Goal: Task Accomplishment & Management: Complete application form

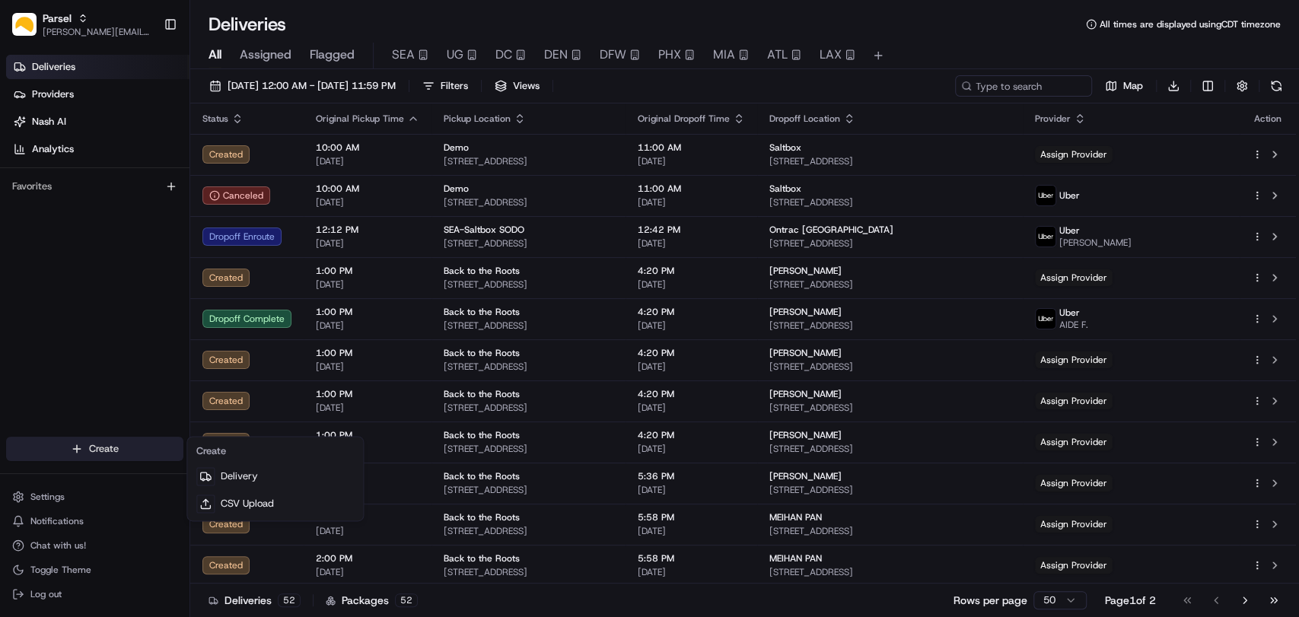
click at [125, 445] on html "Parsel [EMAIL_ADDRESS][PERSON_NAME][DOMAIN_NAME] Toggle Sidebar Deliveries Prov…" at bounding box center [649, 308] width 1299 height 617
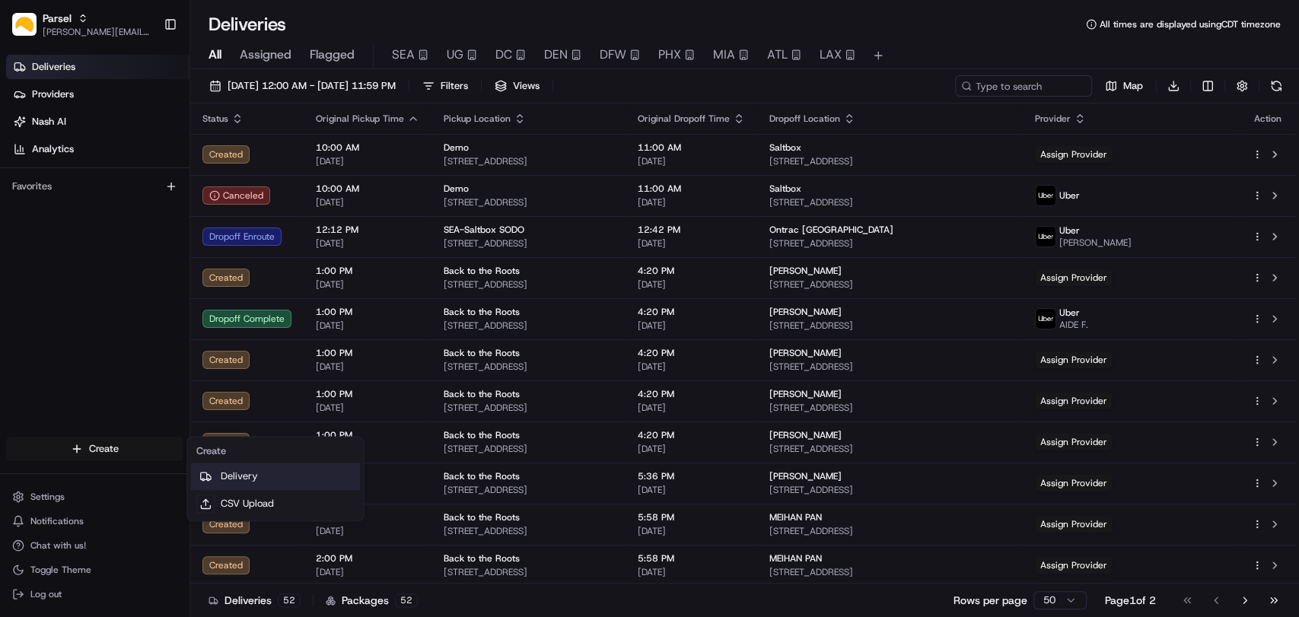
click at [255, 476] on link "Delivery" at bounding box center [275, 476] width 170 height 27
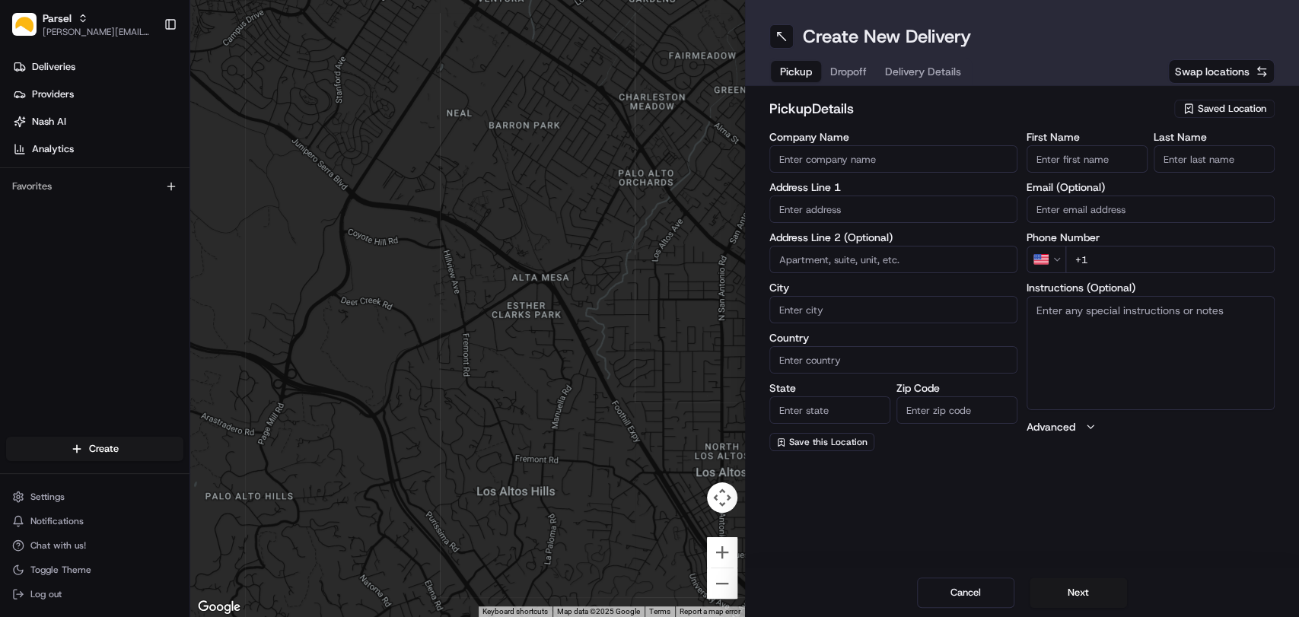
click at [1230, 109] on span "Saved Location" at bounding box center [1232, 109] width 68 height 14
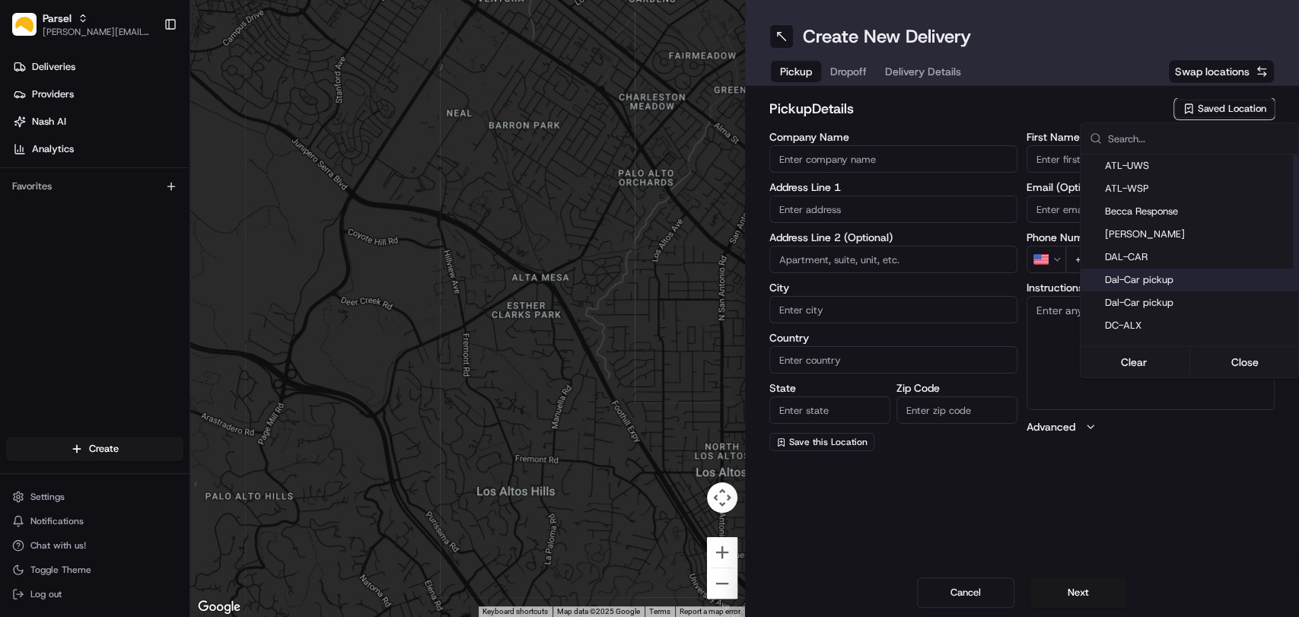
click at [1163, 279] on span "Dal-Car pickup" at bounding box center [1198, 280] width 187 height 14
type input "Dal-Car pickup"
type input "[STREET_ADDRESS][PERSON_NAME]"
type input "Carrollton"
type input "US"
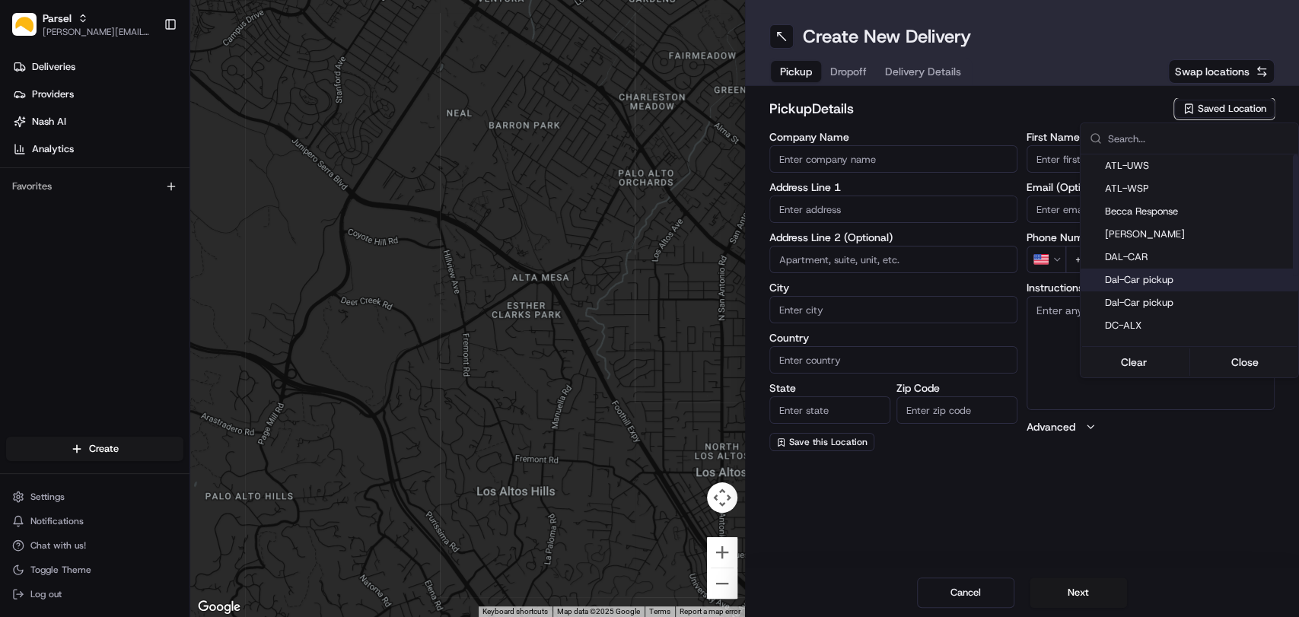
type input "[GEOGRAPHIC_DATA]"
type input "75006"
type input "[PERSON_NAME]"
type input "[EMAIL_ADDRESS][DOMAIN_NAME]"
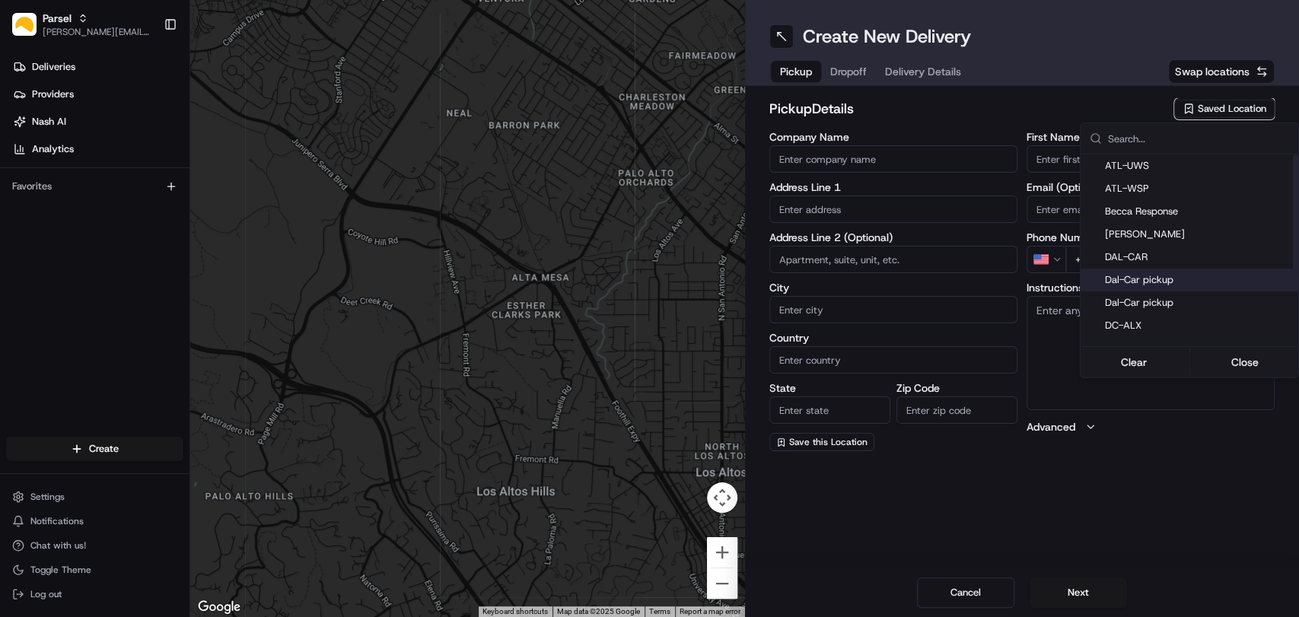
type input "[PHONE_NUMBER]"
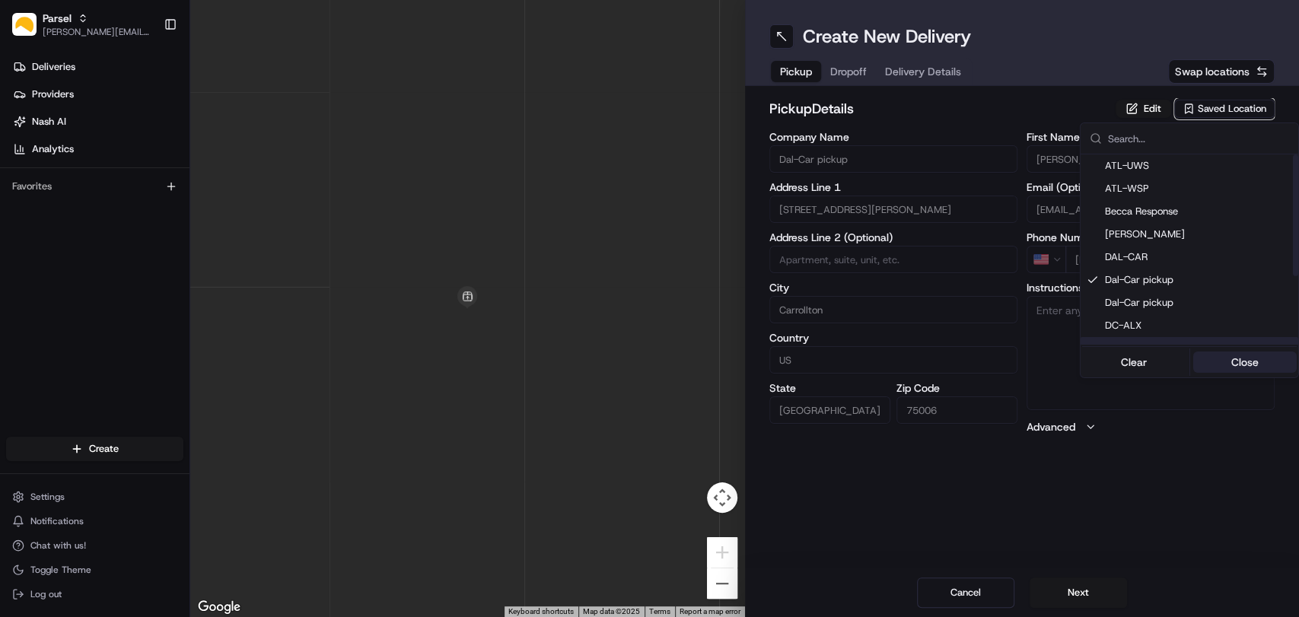
click at [1230, 360] on button "Close" at bounding box center [1244, 362] width 104 height 21
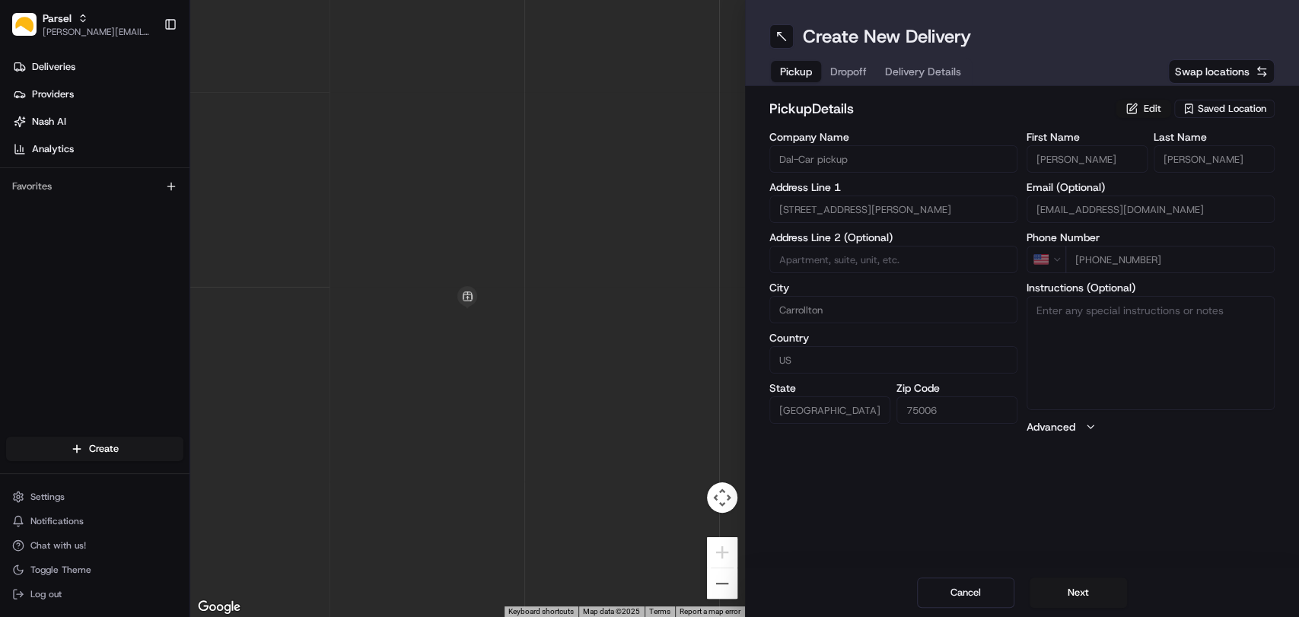
click at [1142, 115] on button "Edit" at bounding box center [1144, 109] width 56 height 18
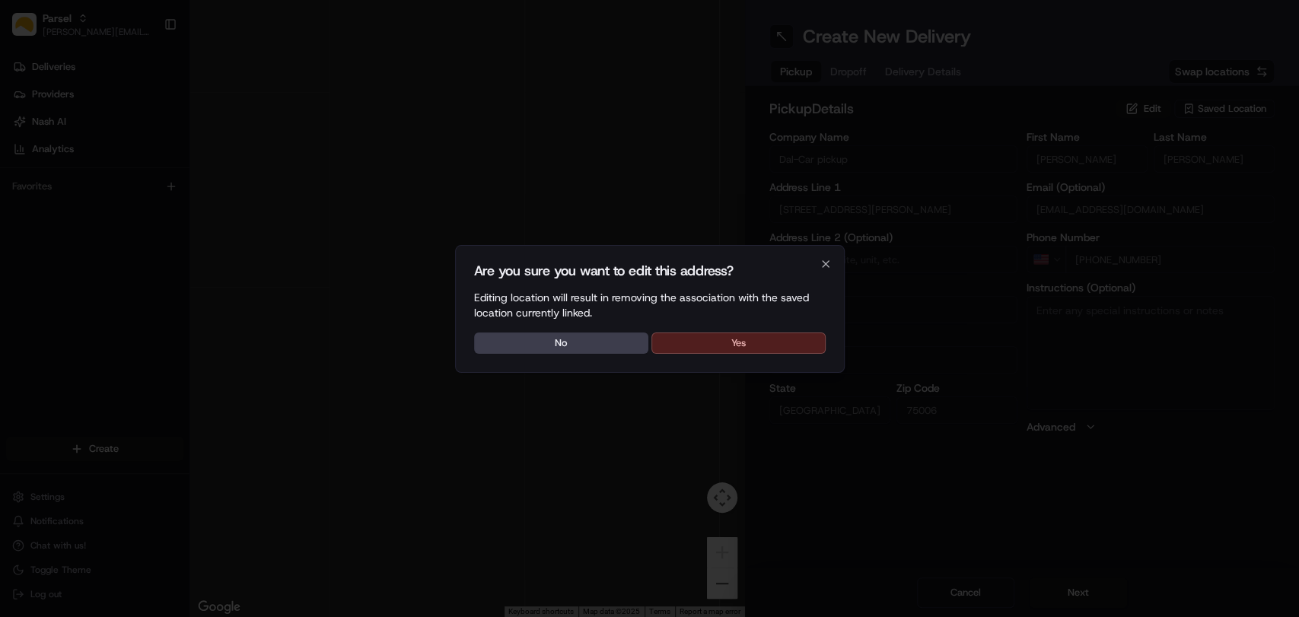
click at [747, 343] on button "Yes" at bounding box center [738, 343] width 174 height 21
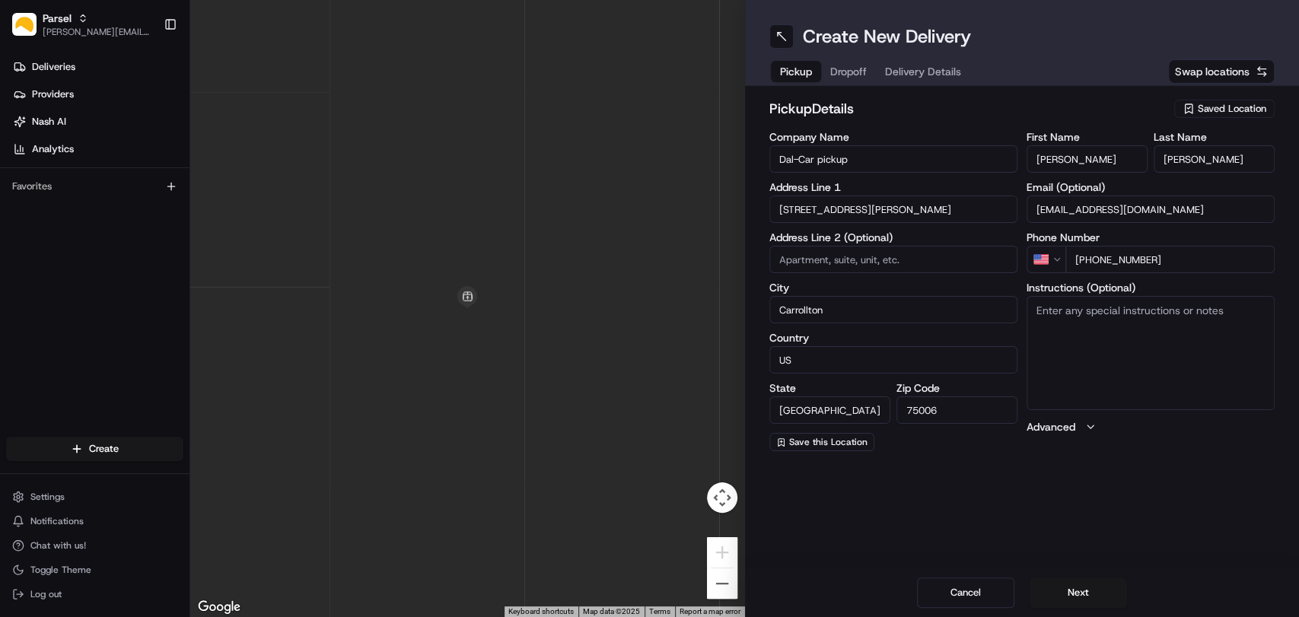
click at [1060, 329] on textarea "Instructions (Optional)" at bounding box center [1151, 353] width 248 height 114
paste textarea "Please pickup the packages at the rear loading dock with the large glass doors,…"
click at [1109, 336] on textarea "Please pickup the packages at the rear loading dock with the large glass doors,…" at bounding box center [1151, 353] width 248 height 114
type textarea "Please pickup the packages at the rear loading dock with the large glass doors,…"
click at [1087, 591] on button "Next" at bounding box center [1078, 593] width 97 height 30
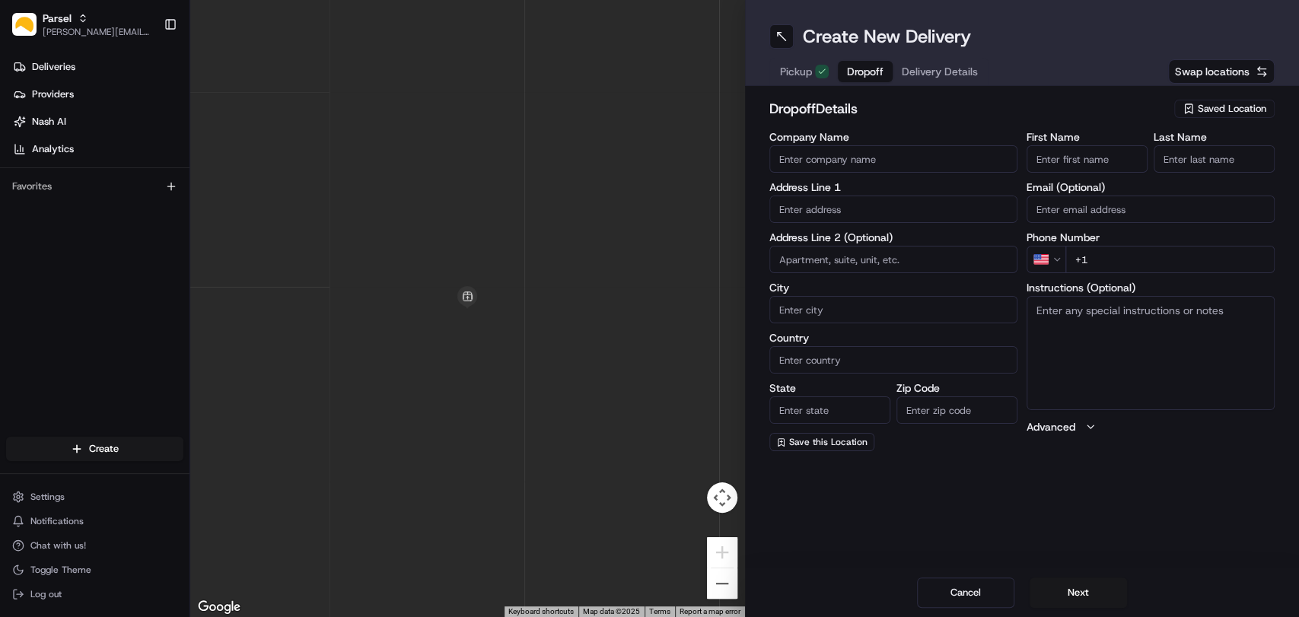
click at [1001, 52] on div "Create New Delivery Pickup Dropoff Delivery Details Swap locations" at bounding box center [1022, 43] width 555 height 86
click at [1222, 111] on span "Saved Location" at bounding box center [1232, 109] width 68 height 14
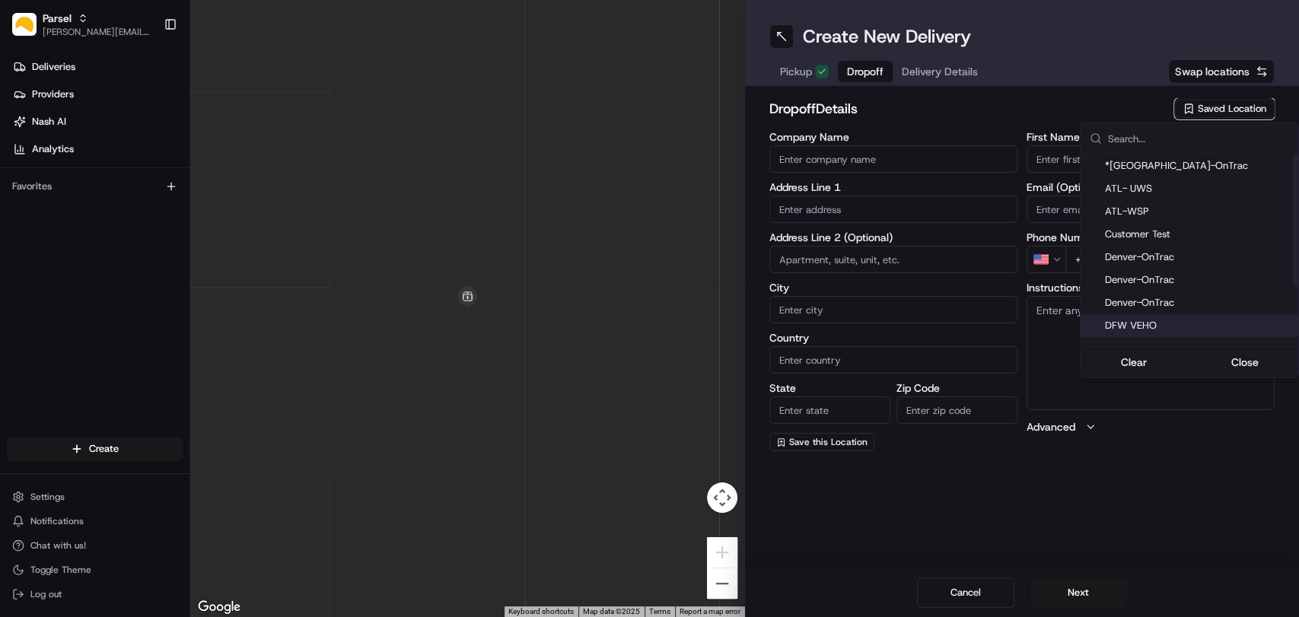
click at [1145, 324] on span "DFW VEHO" at bounding box center [1198, 326] width 187 height 14
type input "DFW VEHO"
type input "[STREET_ADDRESS]"
type input "Suite 325"
type input "[GEOGRAPHIC_DATA]"
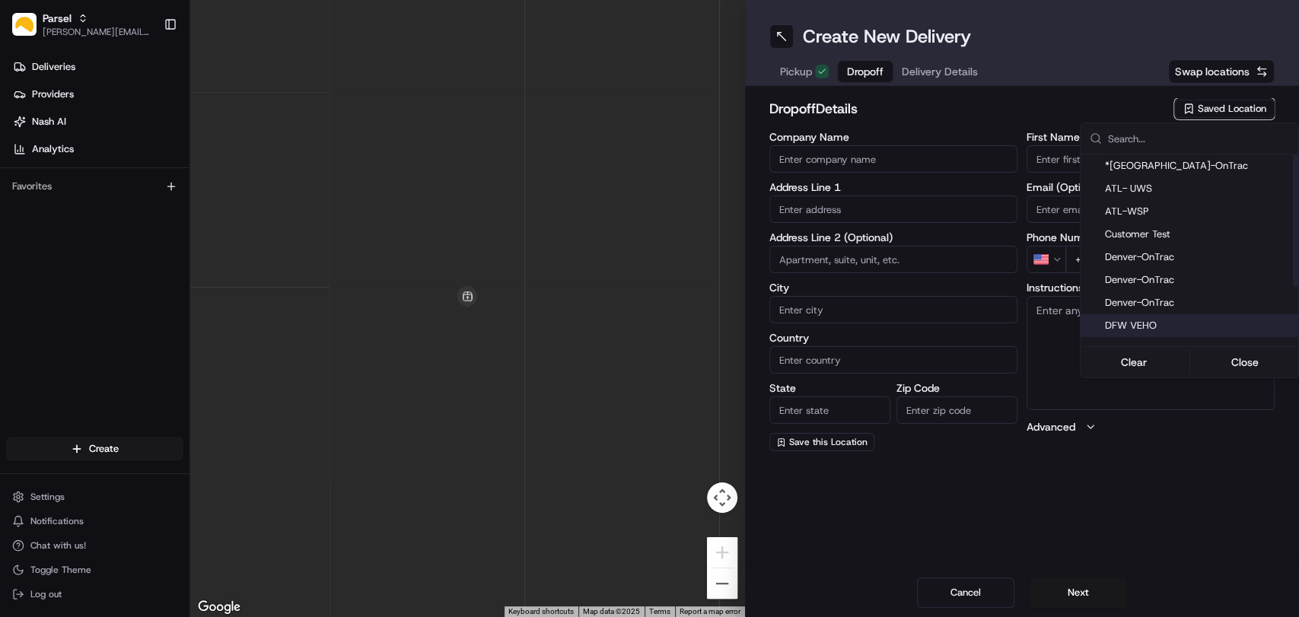
type input "US"
type input "[GEOGRAPHIC_DATA]"
type input "75028"
type input "Navid"
type input "Kassam"
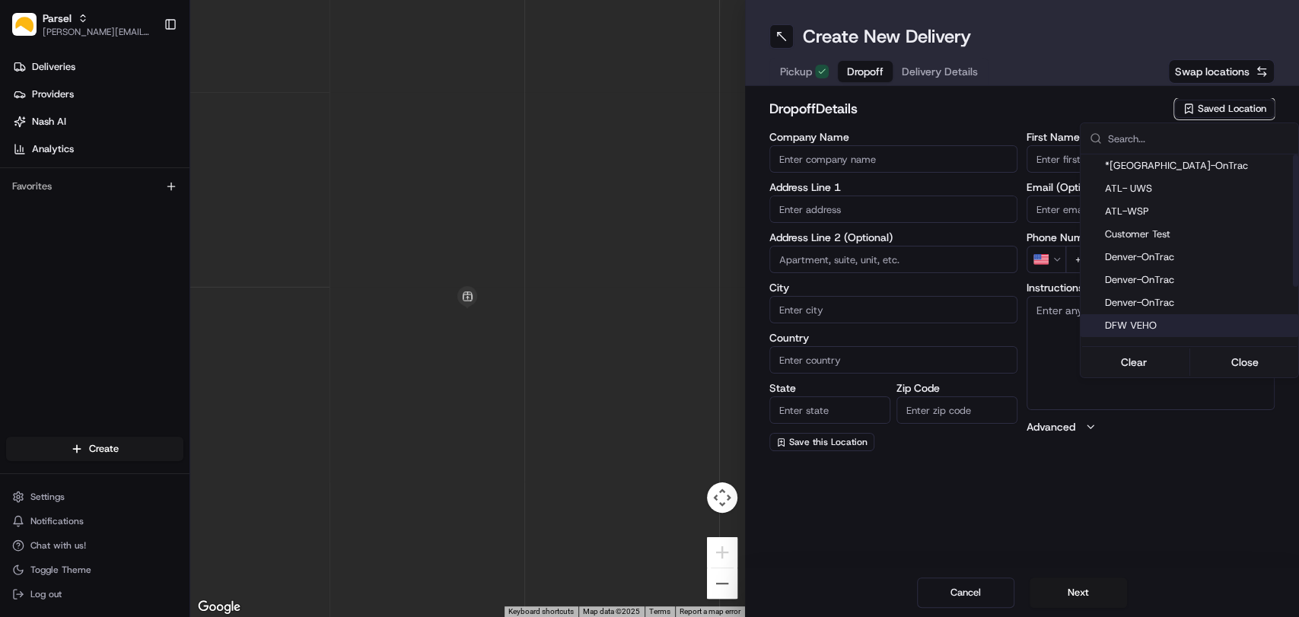
type input "[EMAIL_ADDRESS][DOMAIN_NAME]"
type input "[PHONE_NUMBER]"
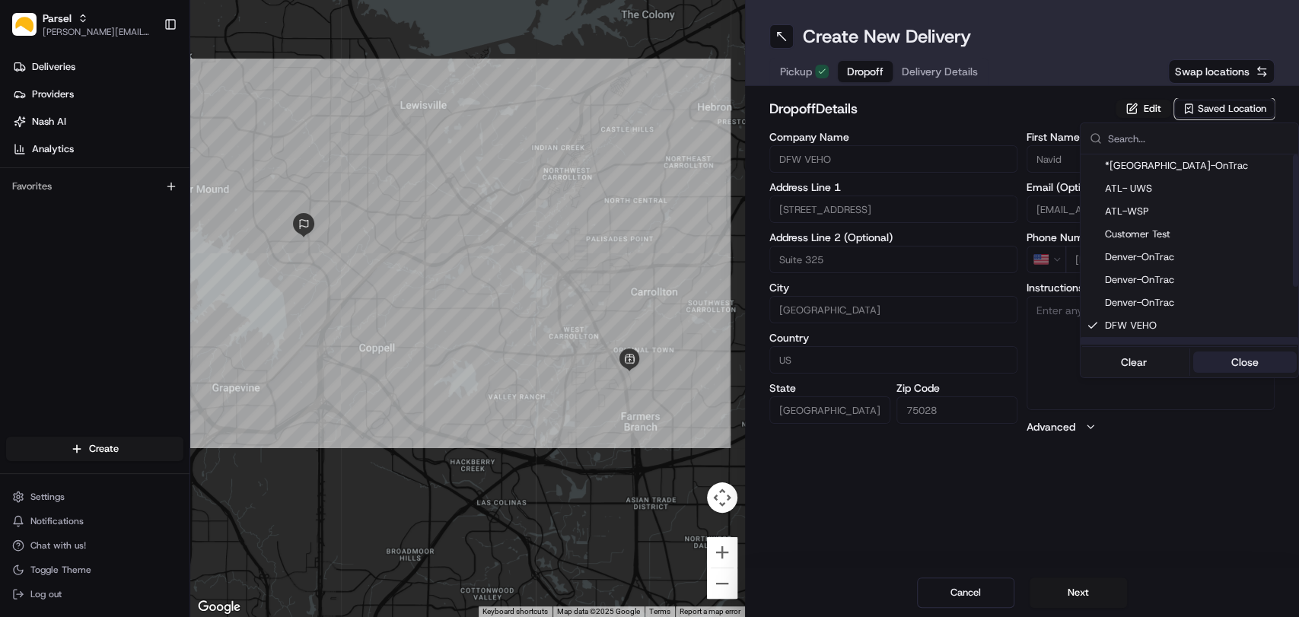
click at [1234, 362] on button "Close" at bounding box center [1244, 362] width 104 height 21
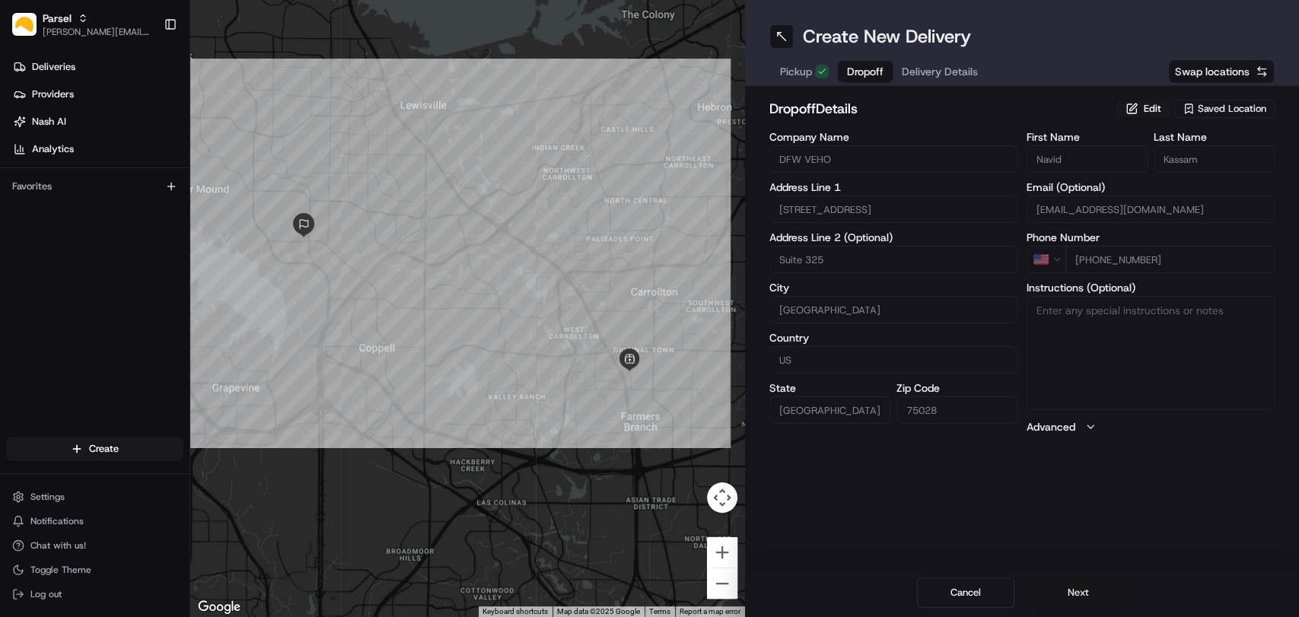
click at [1066, 589] on button "Next" at bounding box center [1078, 593] width 97 height 30
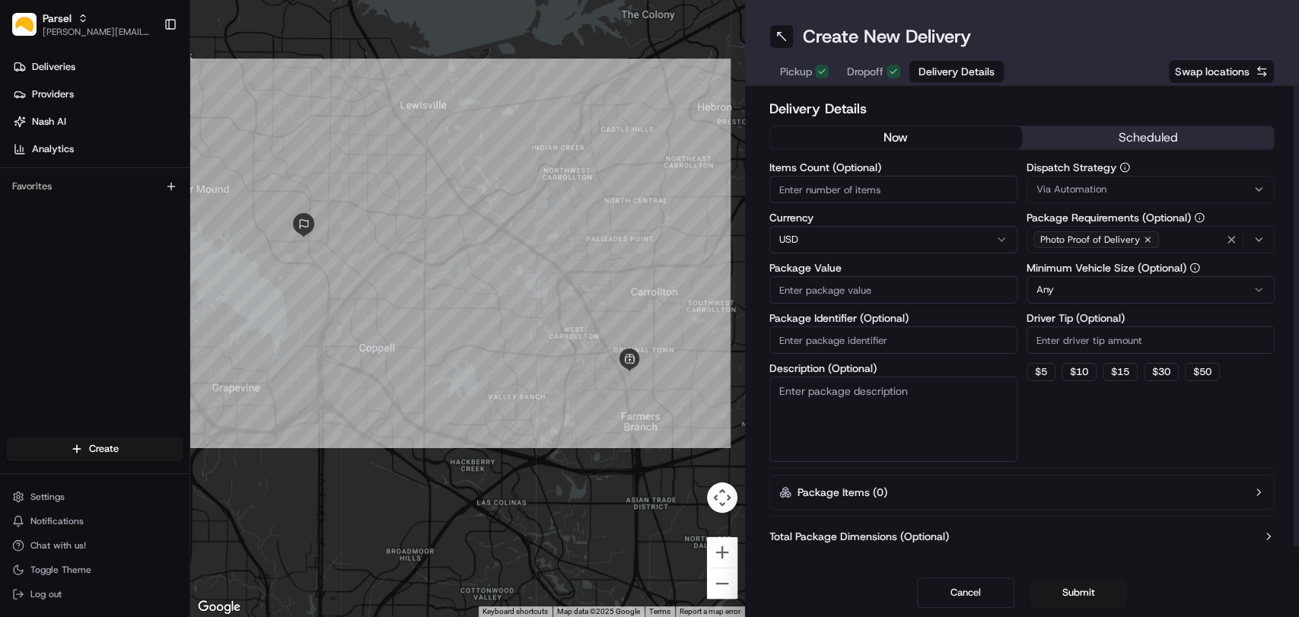
click at [833, 282] on input "Package Value" at bounding box center [893, 289] width 248 height 27
type input "200"
click at [874, 189] on input "Items Count (Optional)" at bounding box center [893, 189] width 248 height 27
type input "6"
click at [820, 393] on textarea "Description (Optional)" at bounding box center [893, 419] width 248 height 85
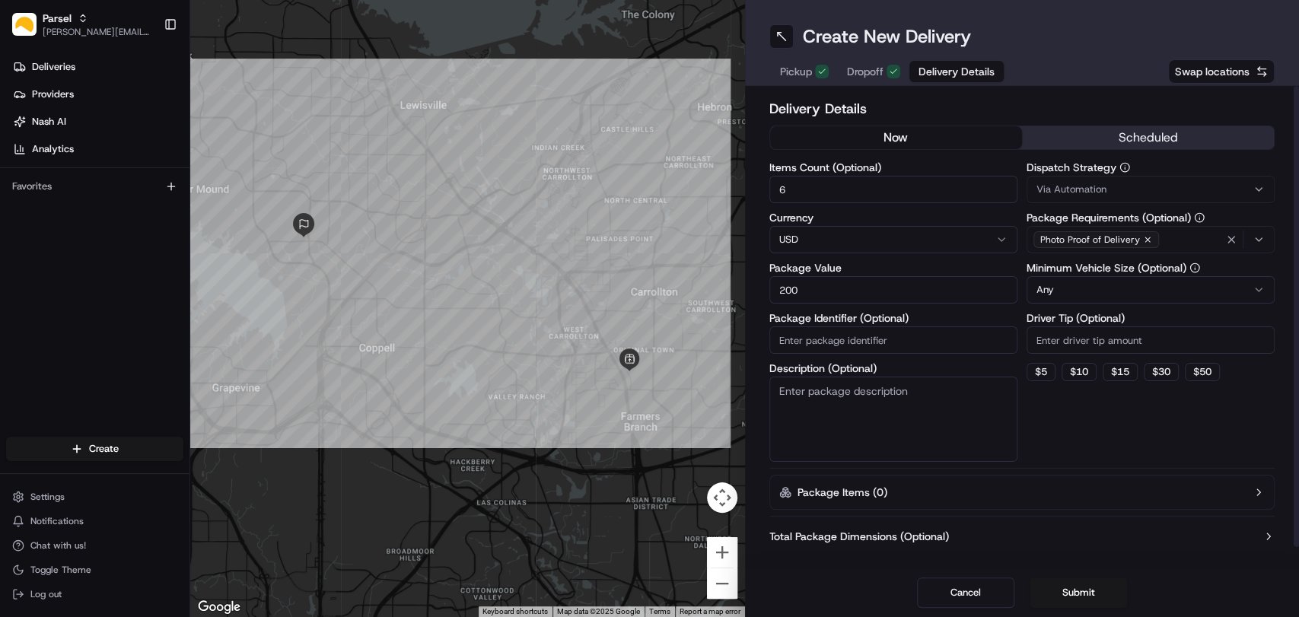
click at [876, 412] on textarea "Description (Optional)" at bounding box center [893, 419] width 248 height 85
paste textarea "10-15 small packages. You will find the packages on the black plastic shelf by …"
click at [810, 382] on textarea "10-15 small packages. You will find the packages on the black plastic shelf by …" at bounding box center [893, 419] width 248 height 85
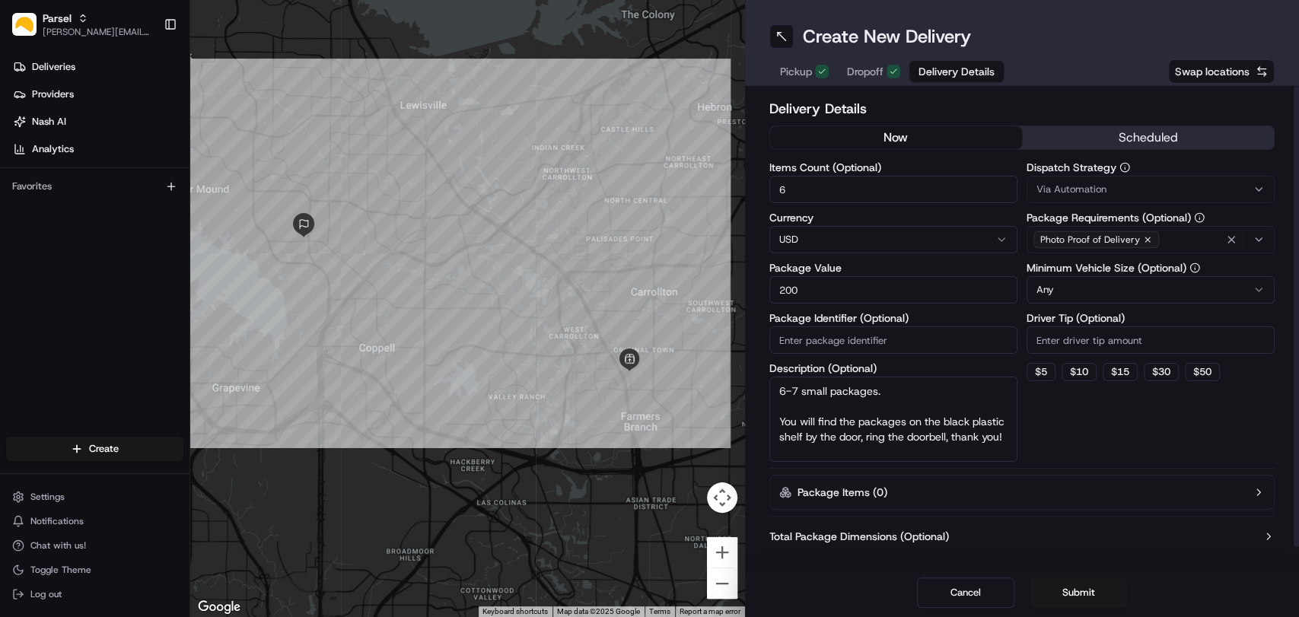
type textarea "6-7 small packages. You will find the packages on the black plastic shelf by th…"
click at [832, 173] on label "Items Count (Optional)" at bounding box center [893, 167] width 248 height 11
click at [832, 176] on input "6" at bounding box center [893, 189] width 248 height 27
click at [813, 192] on input "6" at bounding box center [893, 189] width 248 height 27
click at [1127, 299] on html "Parsel [EMAIL_ADDRESS][PERSON_NAME][DOMAIN_NAME] Toggle Sidebar Deliveries Prov…" at bounding box center [649, 308] width 1299 height 617
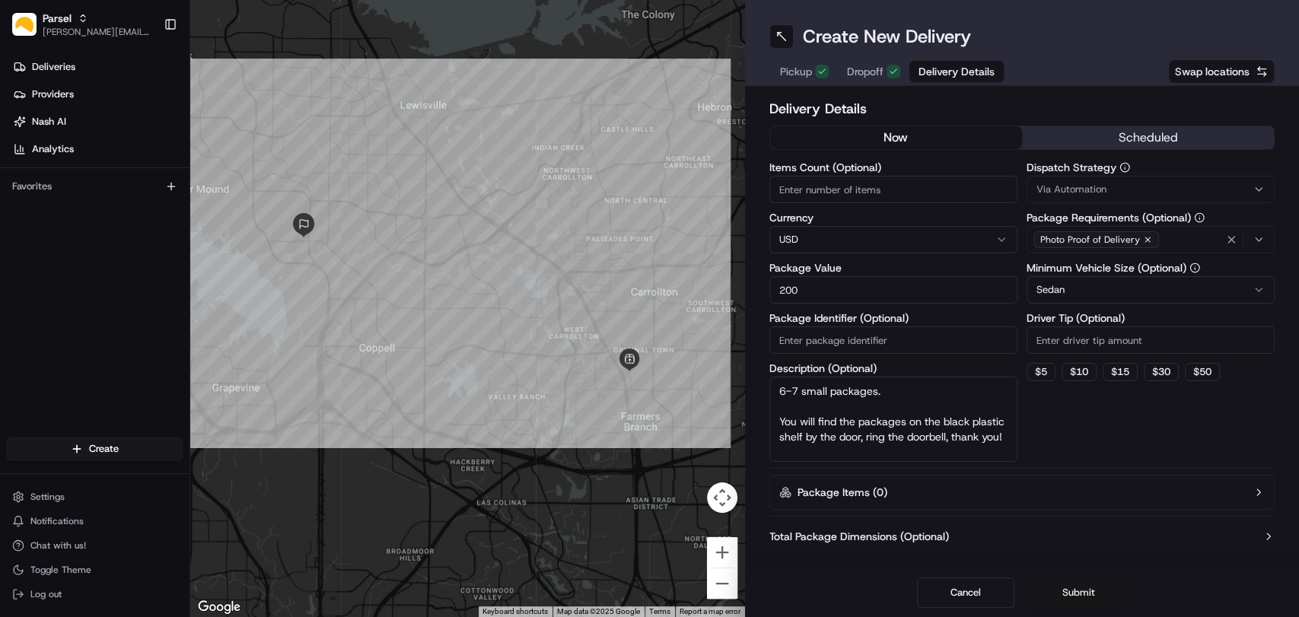
click at [1084, 594] on button "Submit" at bounding box center [1078, 593] width 97 height 30
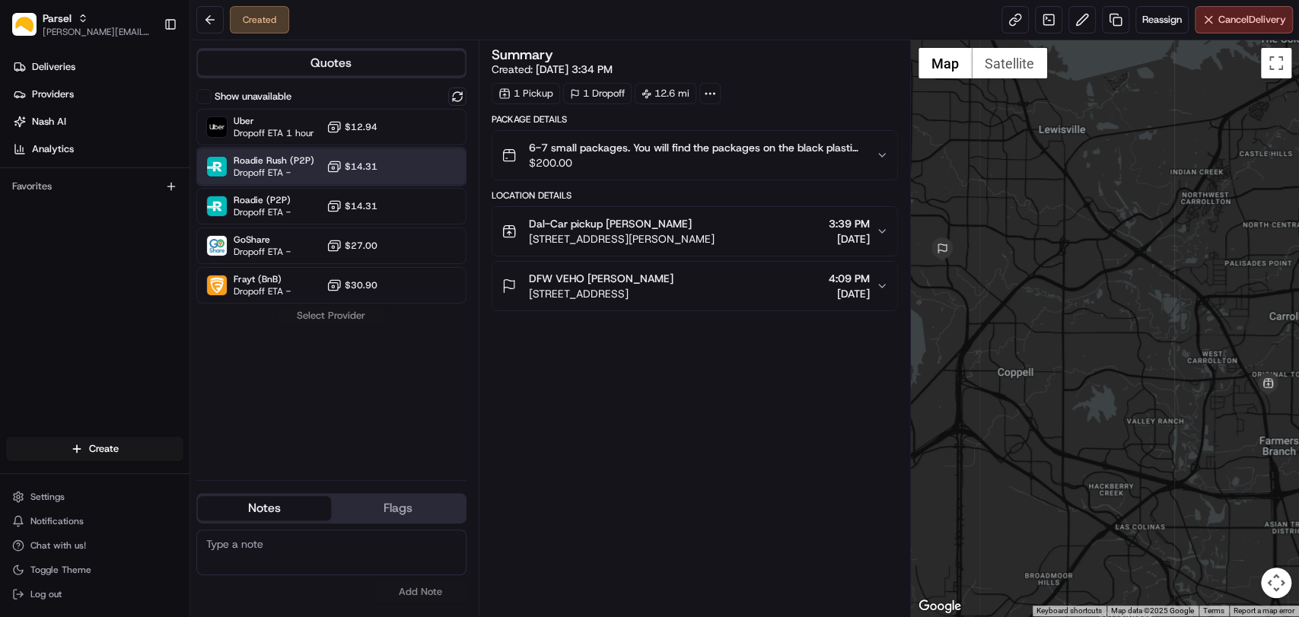
click at [317, 162] on div "Roadie Rush (P2P) Dropoff ETA - $14.31" at bounding box center [331, 166] width 270 height 37
click at [330, 317] on button "Assign Provider" at bounding box center [331, 316] width 108 height 18
